Goal: Find specific page/section: Find specific page/section

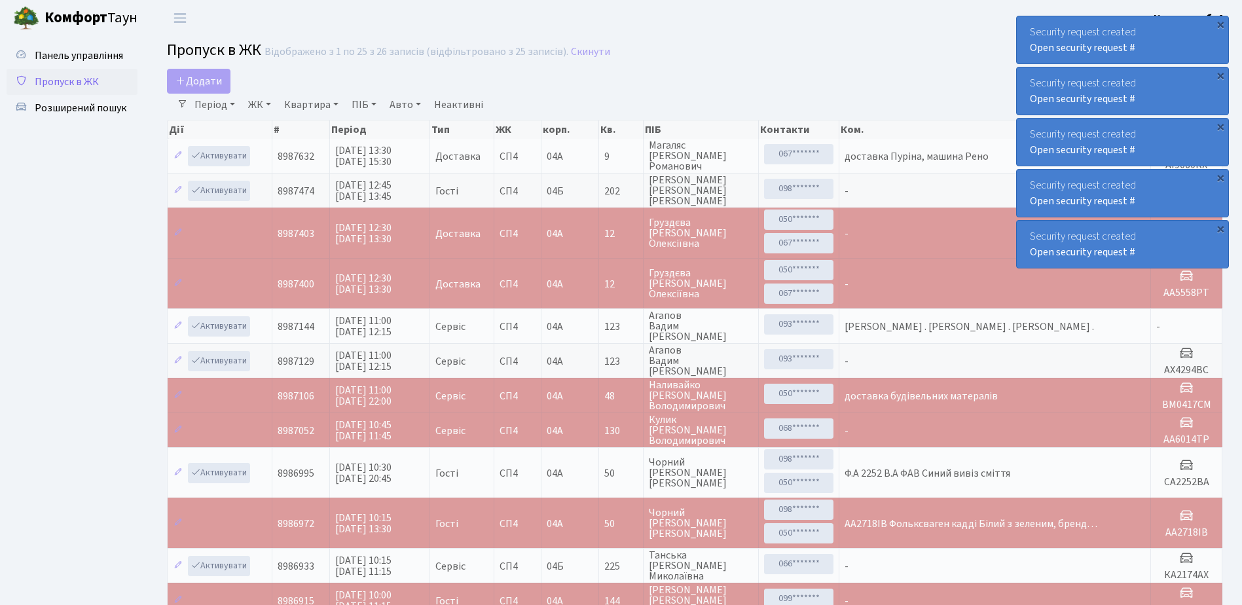
select select "25"
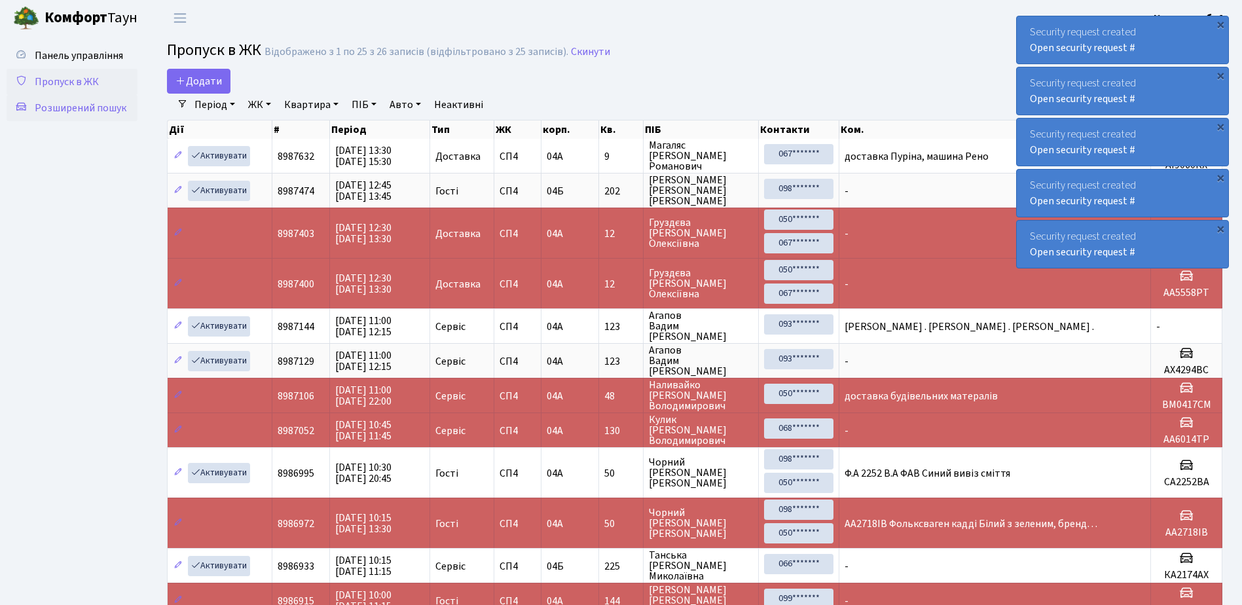
click at [75, 111] on span "Розширений пошук" at bounding box center [81, 108] width 92 height 14
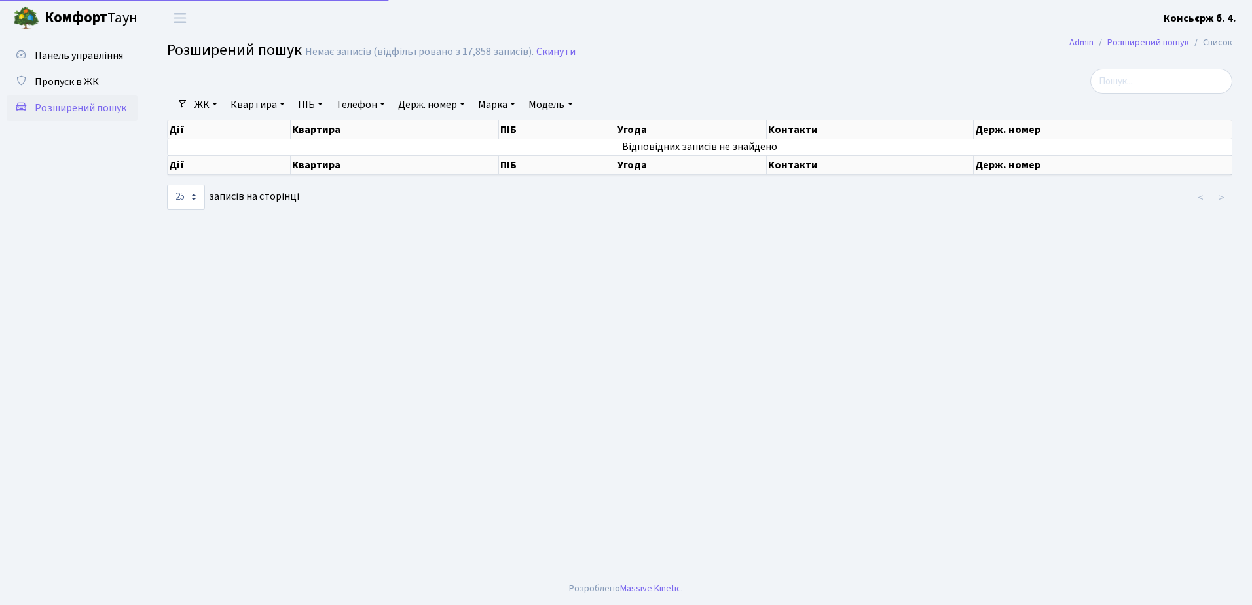
select select "25"
click at [79, 84] on span "Пропуск в ЖК" at bounding box center [67, 82] width 64 height 14
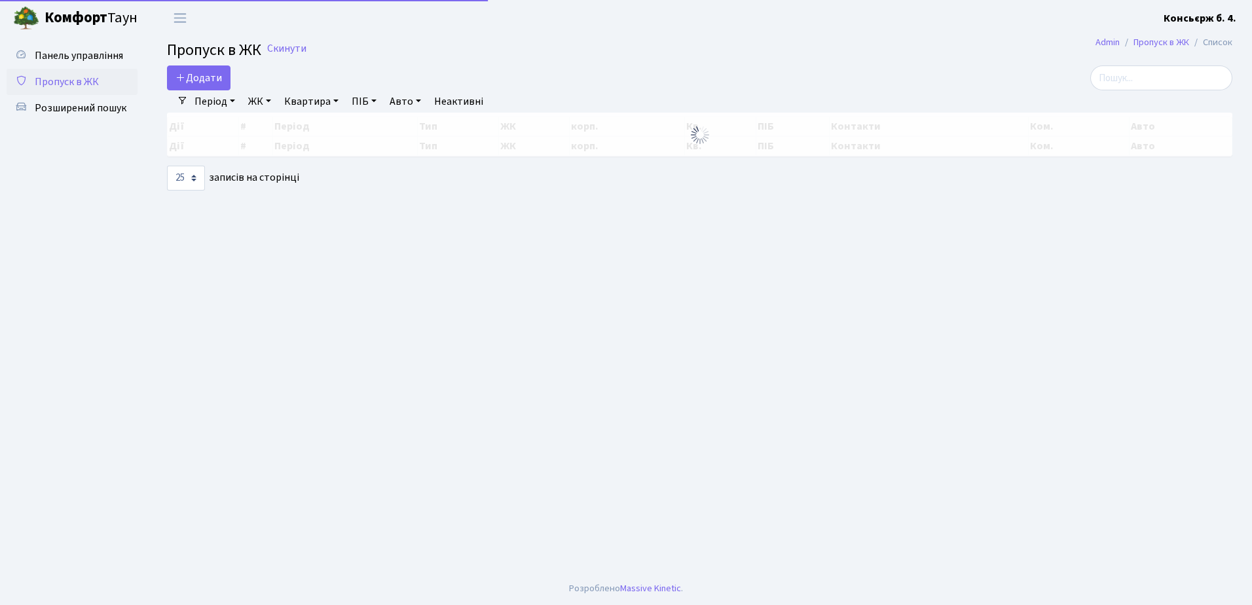
select select "25"
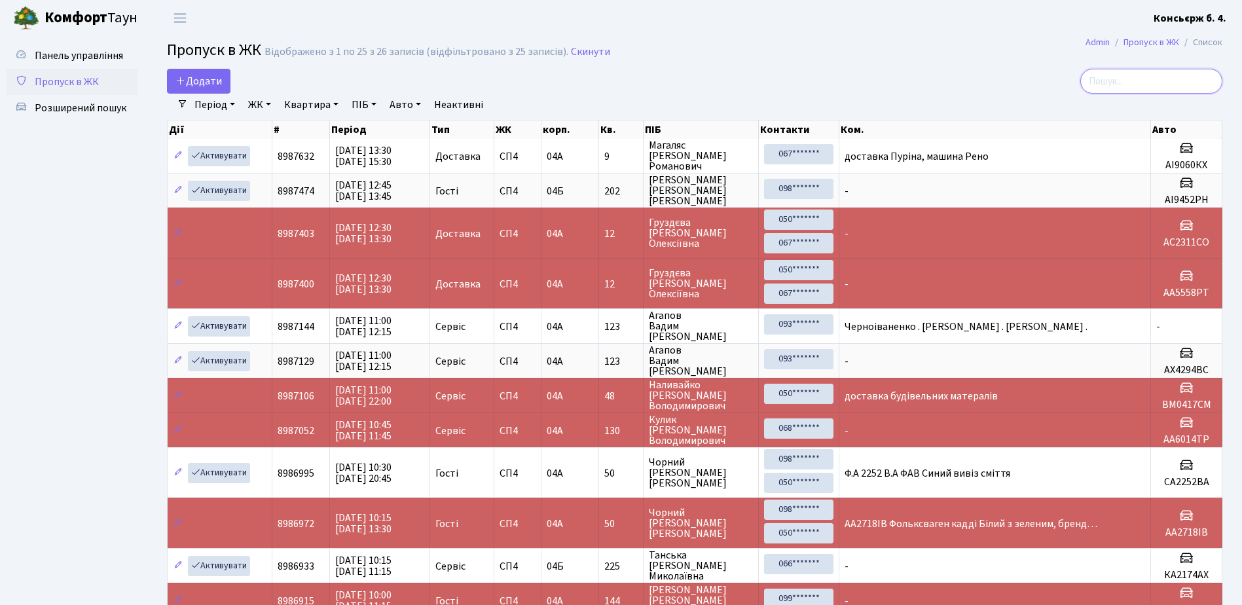
click at [1125, 79] on input "search" at bounding box center [1152, 81] width 142 height 25
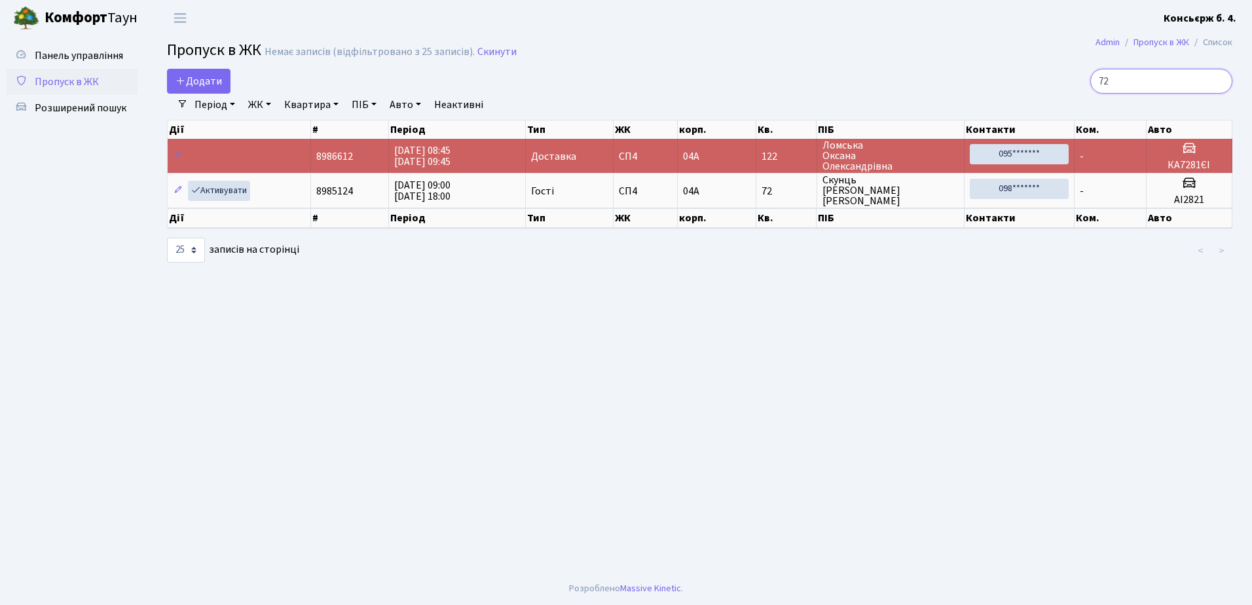
type input "7"
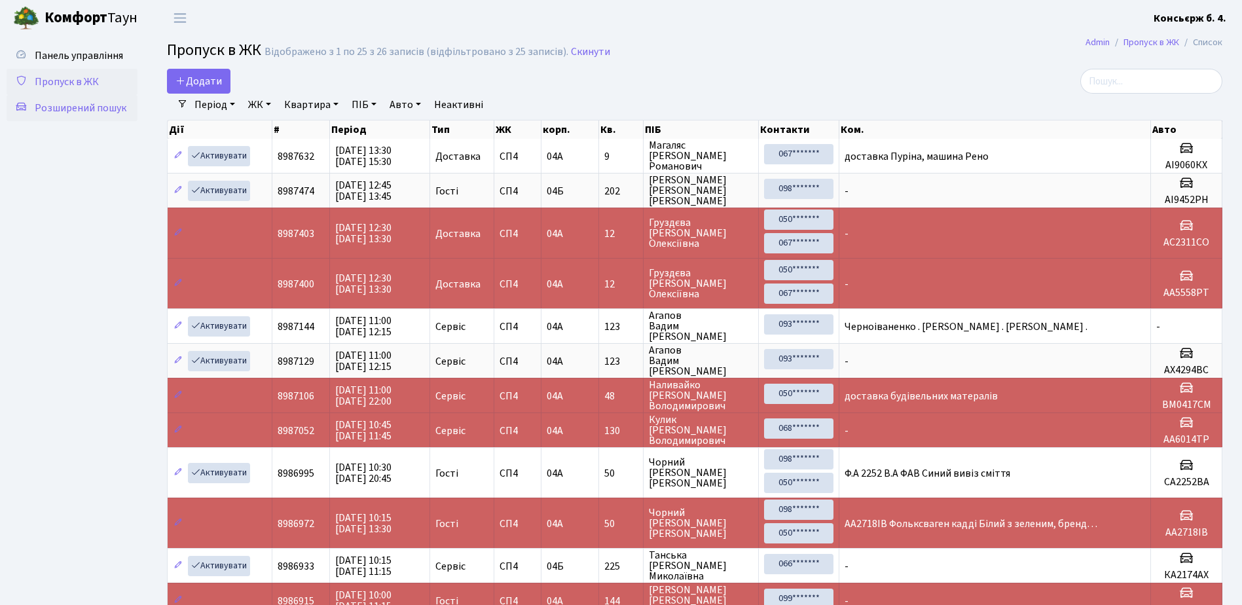
click at [89, 103] on span "Розширений пошук" at bounding box center [81, 108] width 92 height 14
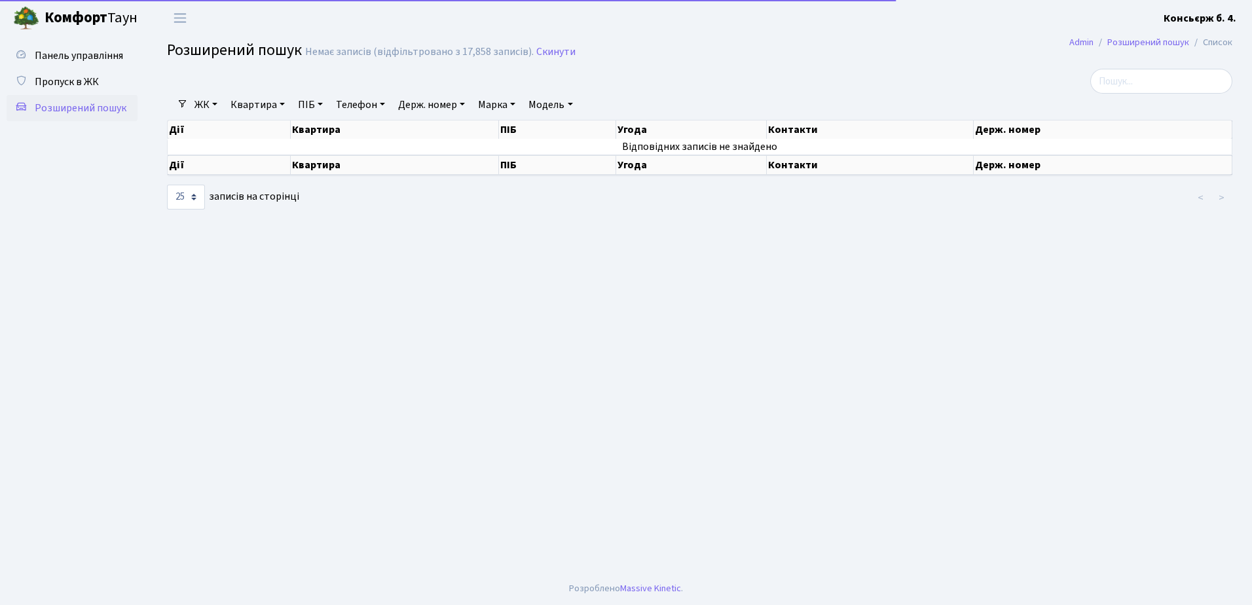
select select "25"
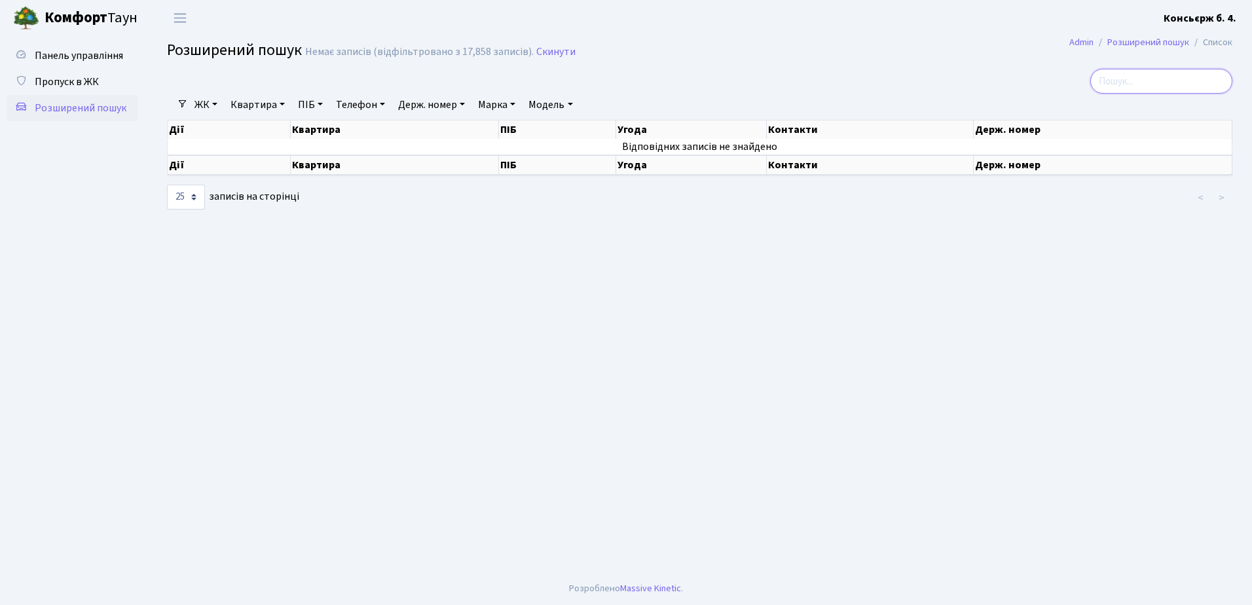
click at [1134, 79] on input "search" at bounding box center [1161, 81] width 142 height 25
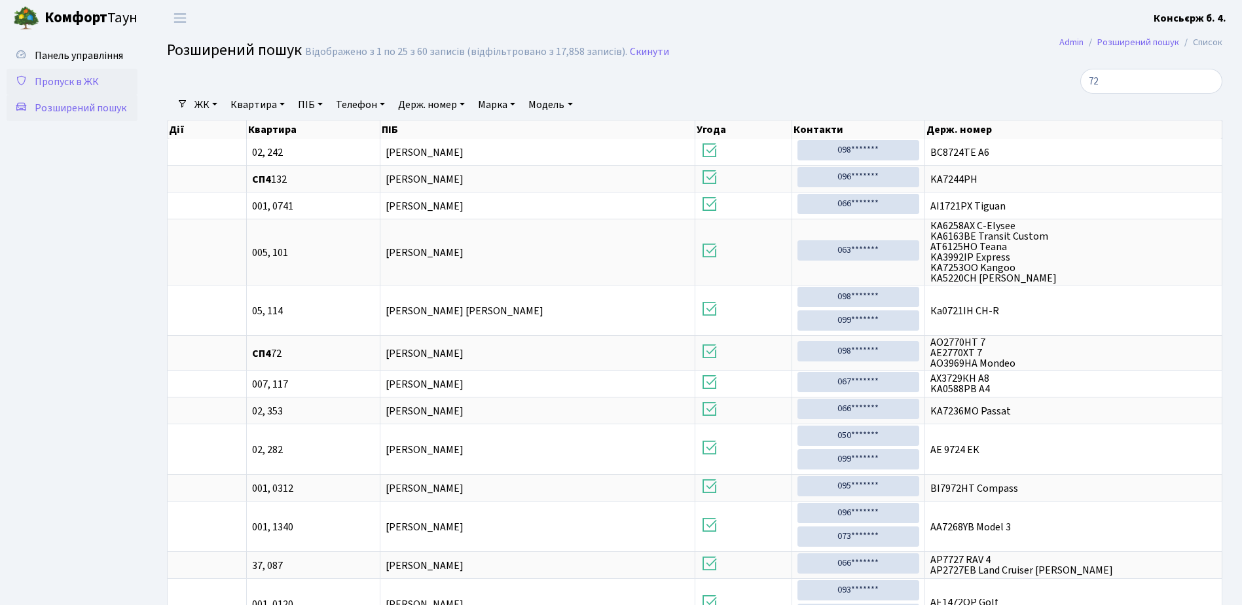
click at [67, 81] on span "Пропуск в ЖК" at bounding box center [67, 82] width 64 height 14
click at [65, 79] on span "Пропуск в ЖК" at bounding box center [67, 82] width 64 height 14
click at [1124, 76] on input "72" at bounding box center [1152, 81] width 142 height 25
type input "7"
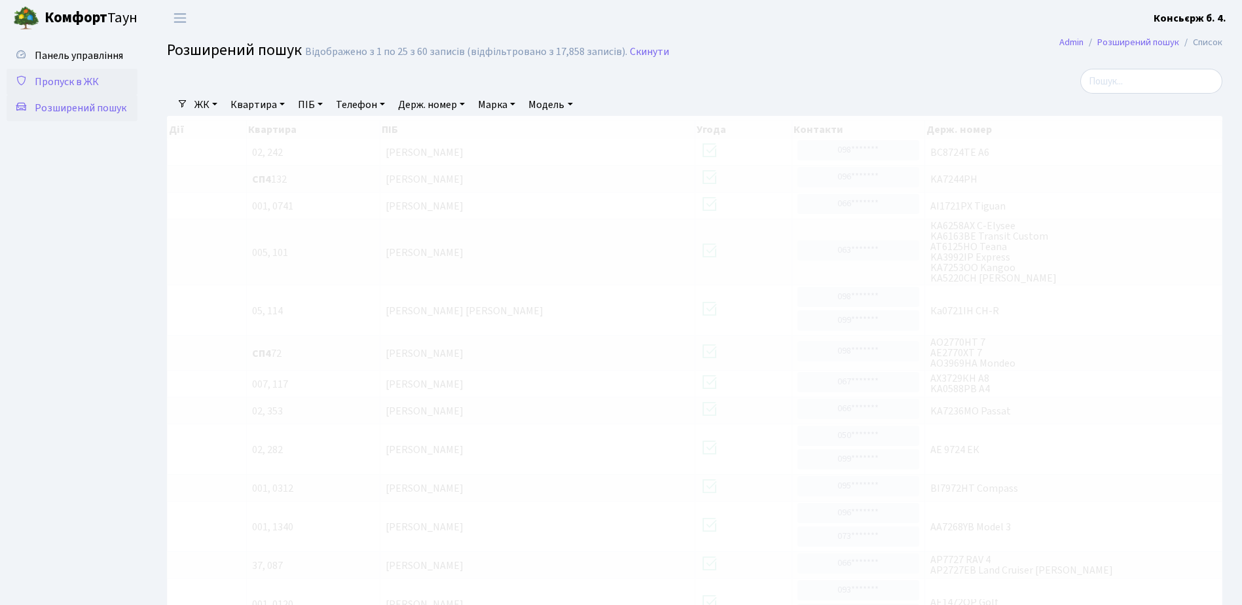
click at [75, 85] on span "Пропуск в ЖК" at bounding box center [67, 82] width 64 height 14
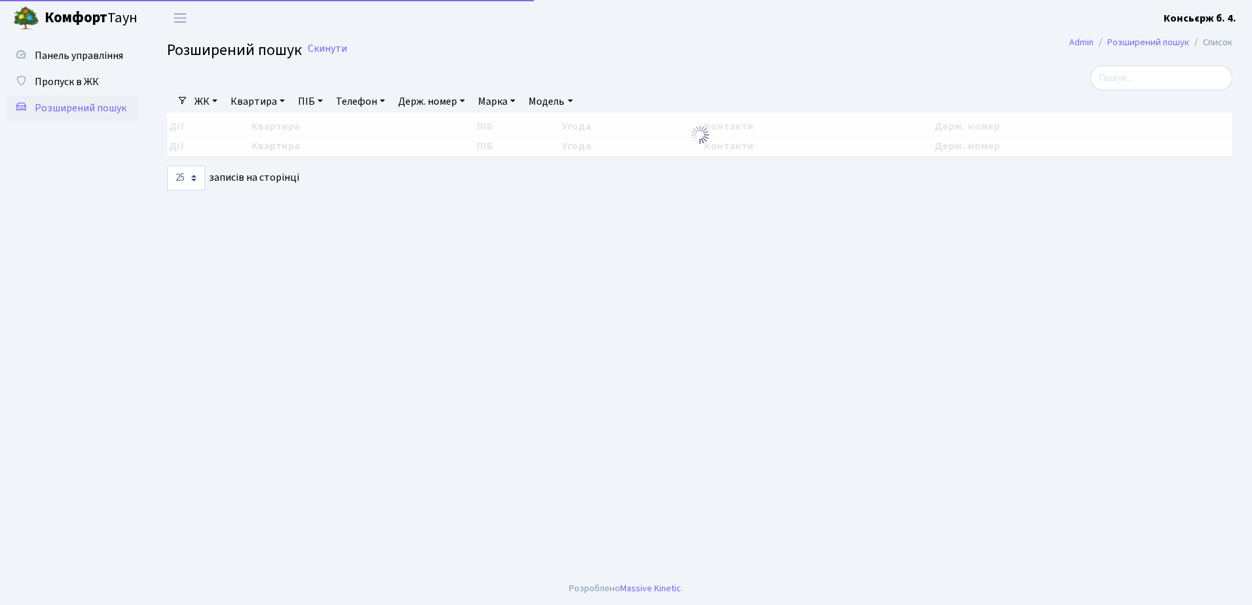
select select "25"
click at [46, 81] on span "Пропуск в ЖК" at bounding box center [67, 82] width 64 height 14
click at [47, 81] on span "Пропуск в ЖК" at bounding box center [67, 82] width 64 height 14
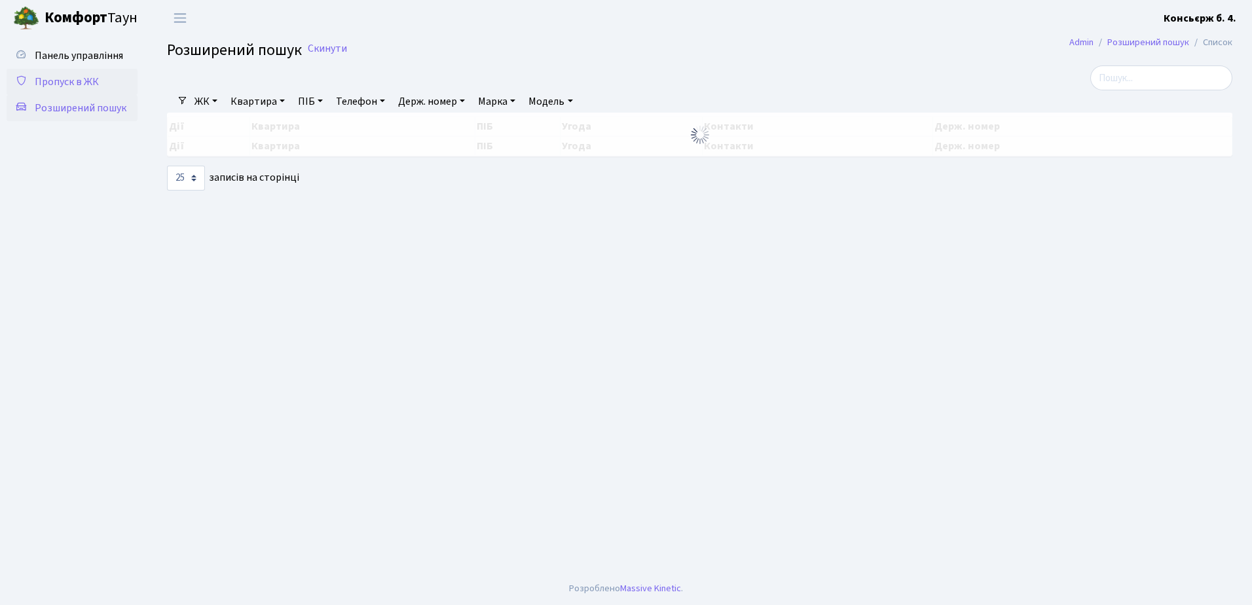
click at [47, 81] on span "Пропуск в ЖК" at bounding box center [67, 82] width 64 height 14
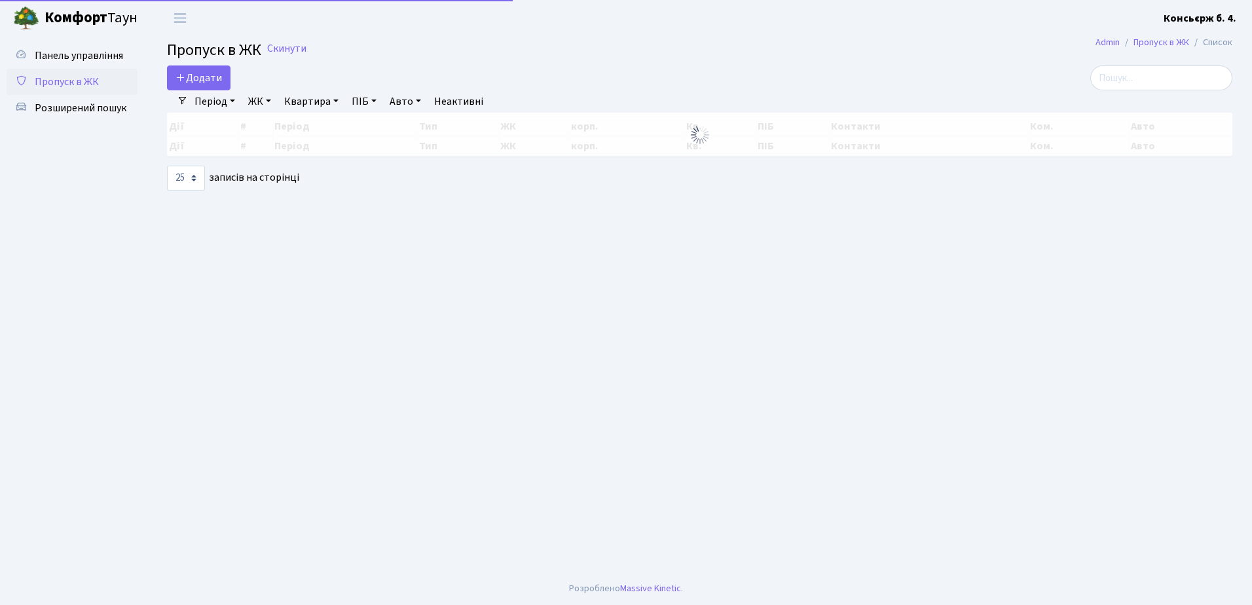
select select "25"
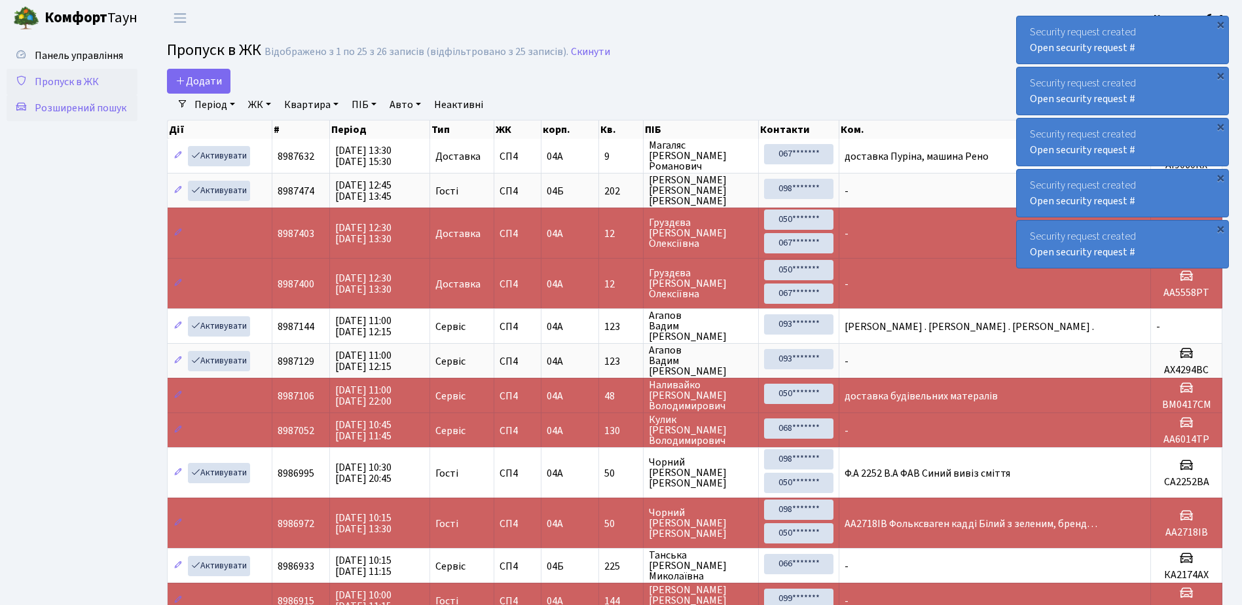
click at [97, 107] on span "Розширений пошук" at bounding box center [81, 108] width 92 height 14
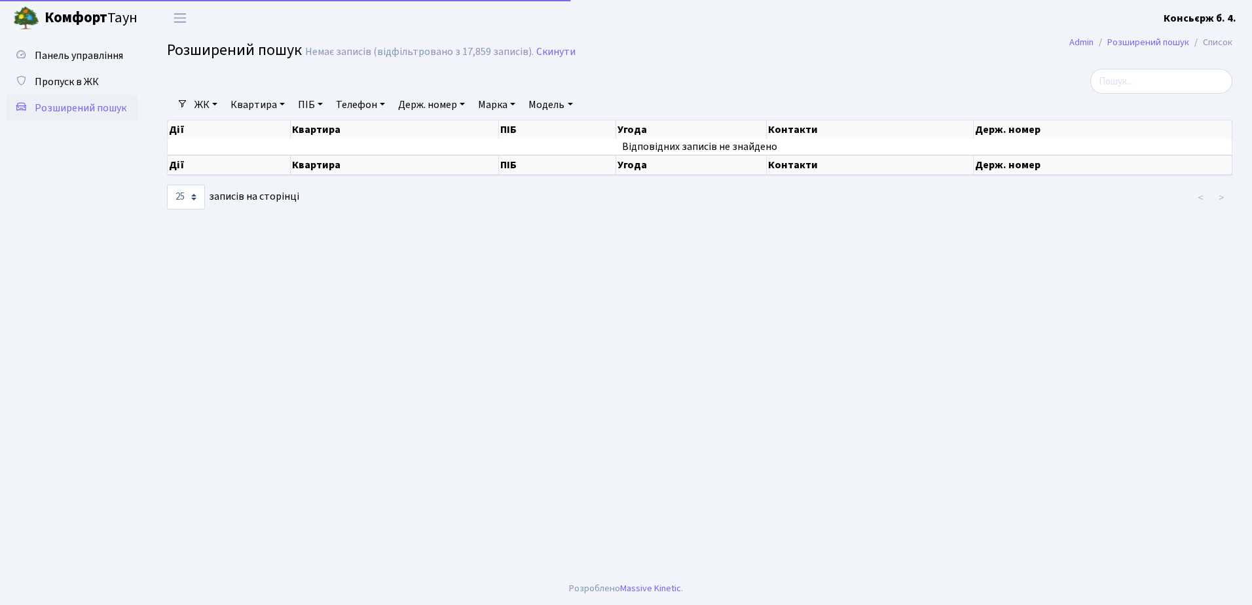
select select "25"
click at [71, 81] on span "Пропуск в ЖК" at bounding box center [67, 82] width 64 height 14
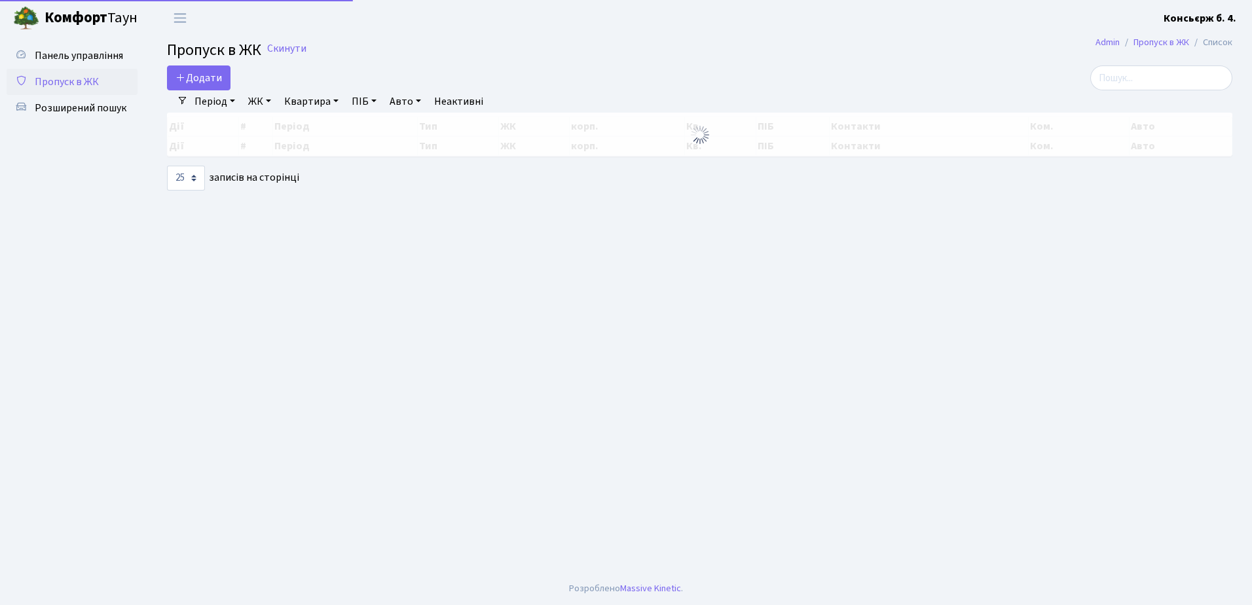
select select "25"
